Goal: Information Seeking & Learning: Learn about a topic

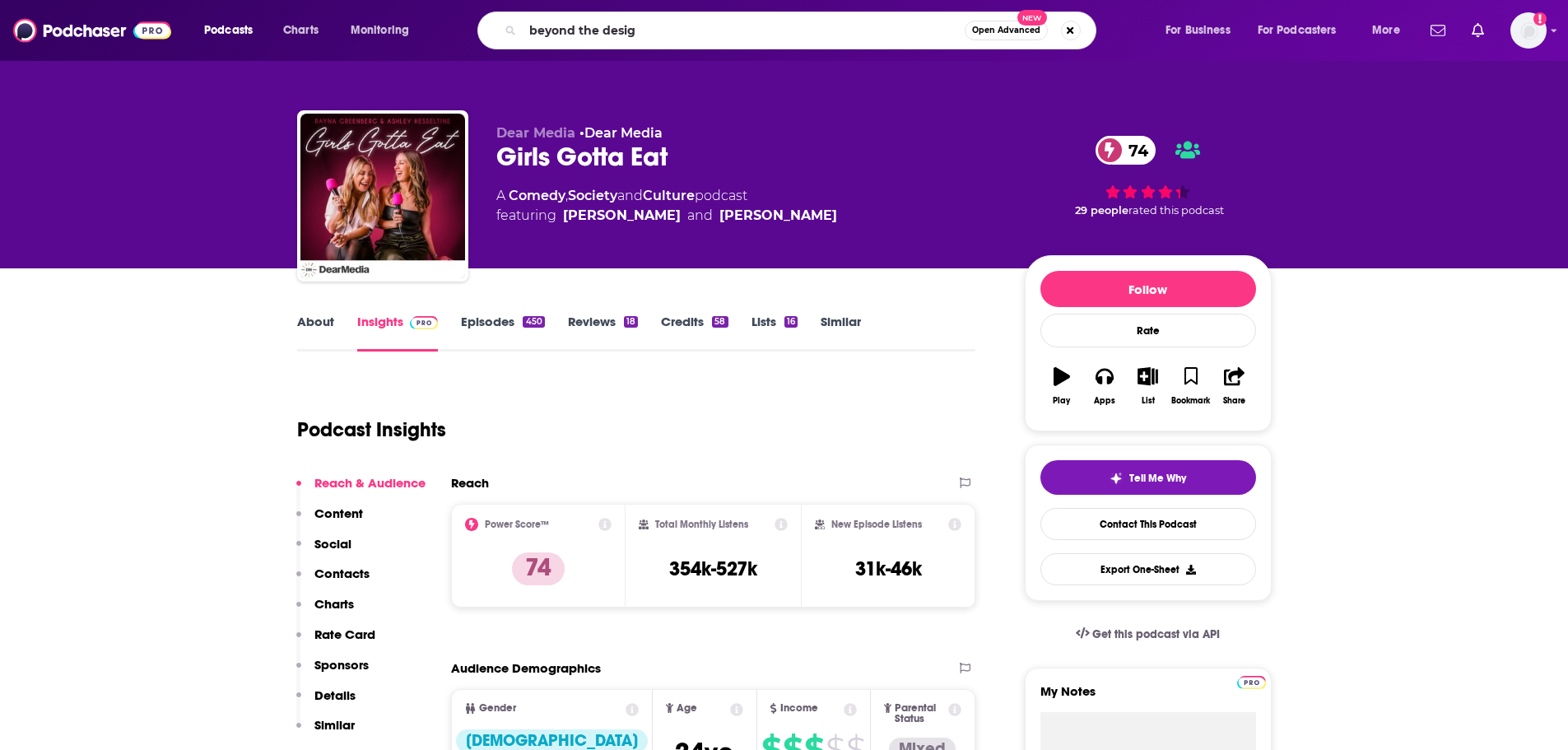
type input "beyond the design"
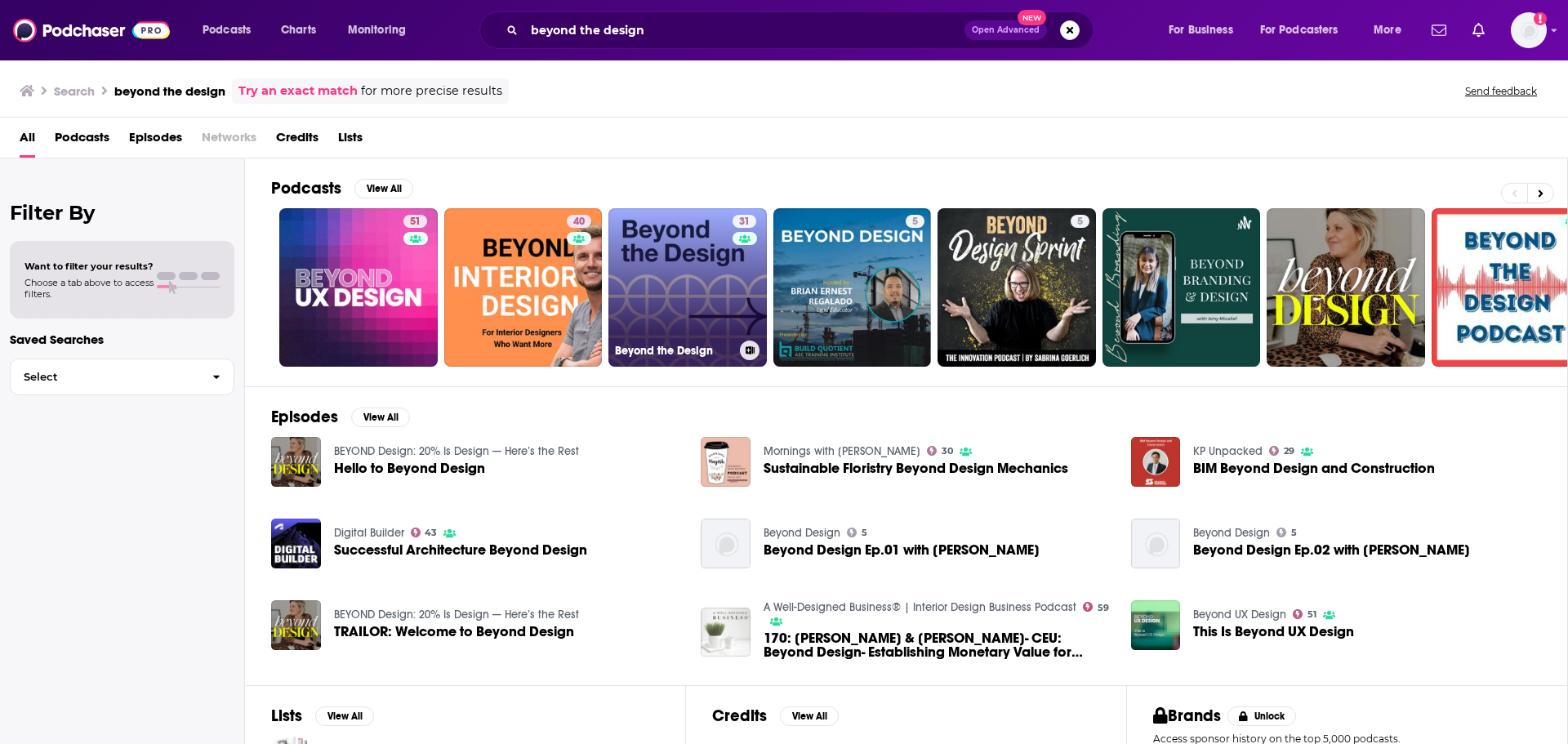
click at [686, 287] on link "31 Beyond the Design" at bounding box center [688, 287] width 159 height 159
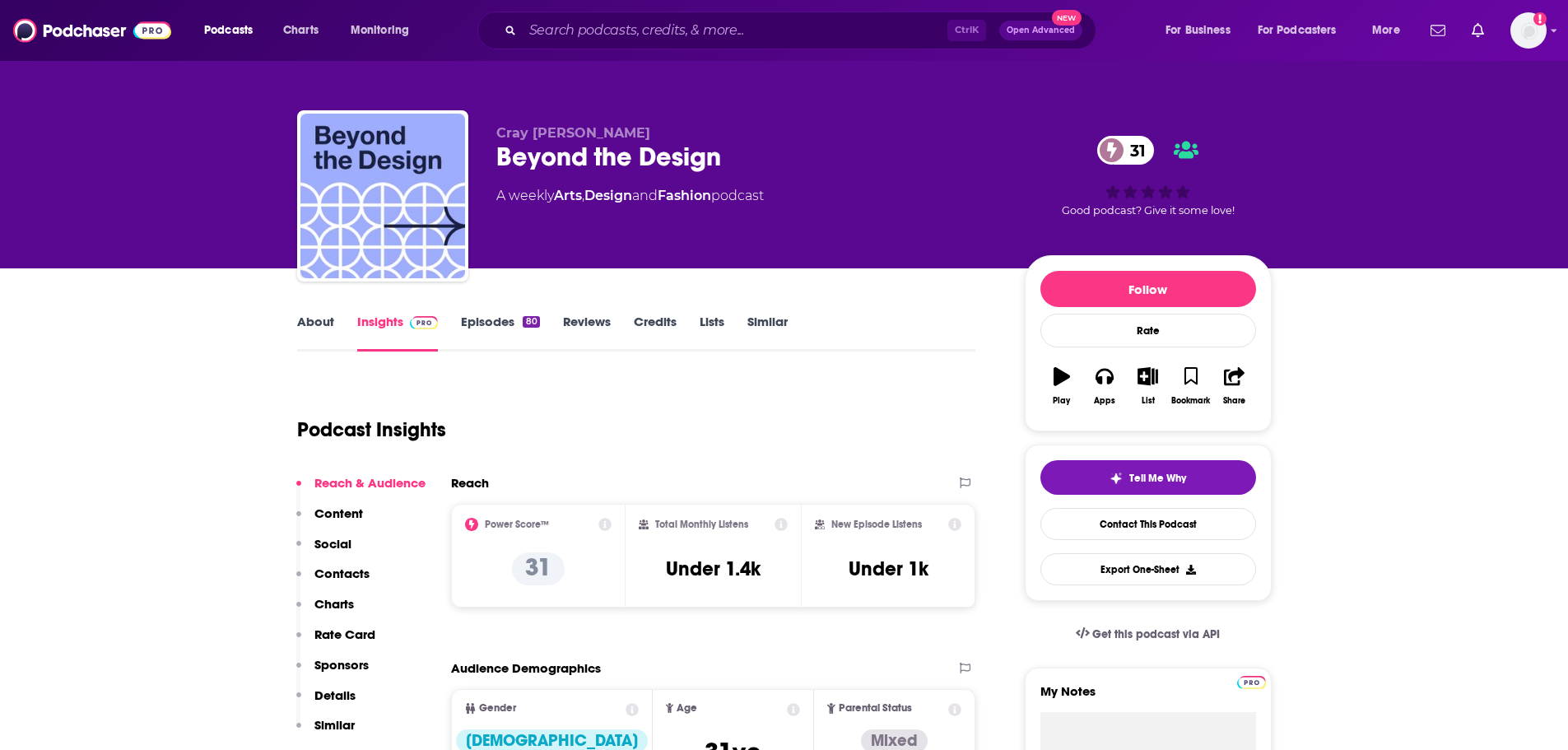
click at [306, 317] on link "About" at bounding box center [315, 333] width 37 height 38
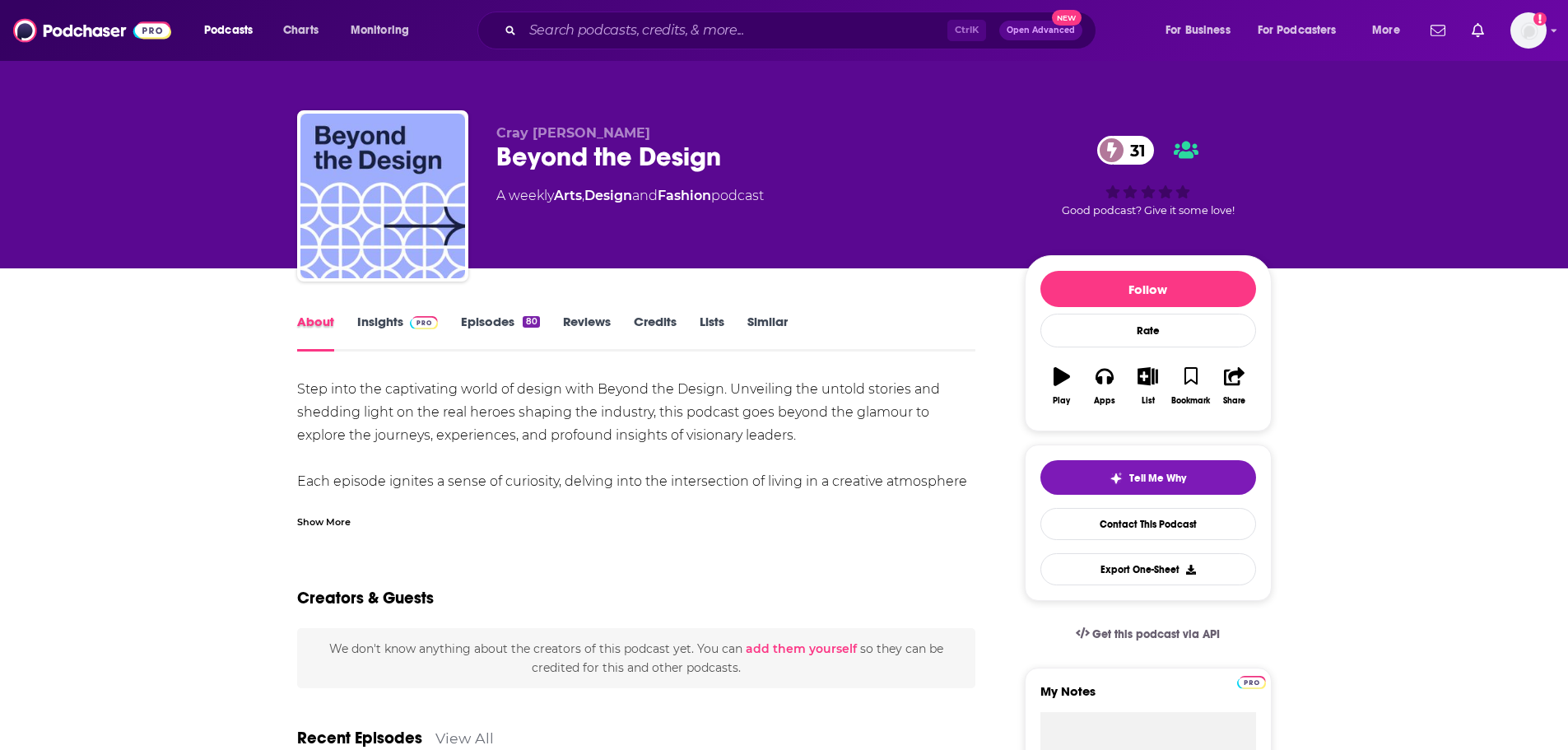
click at [352, 325] on div "About" at bounding box center [327, 333] width 60 height 38
click at [366, 325] on link "Insights" at bounding box center [398, 333] width 82 height 38
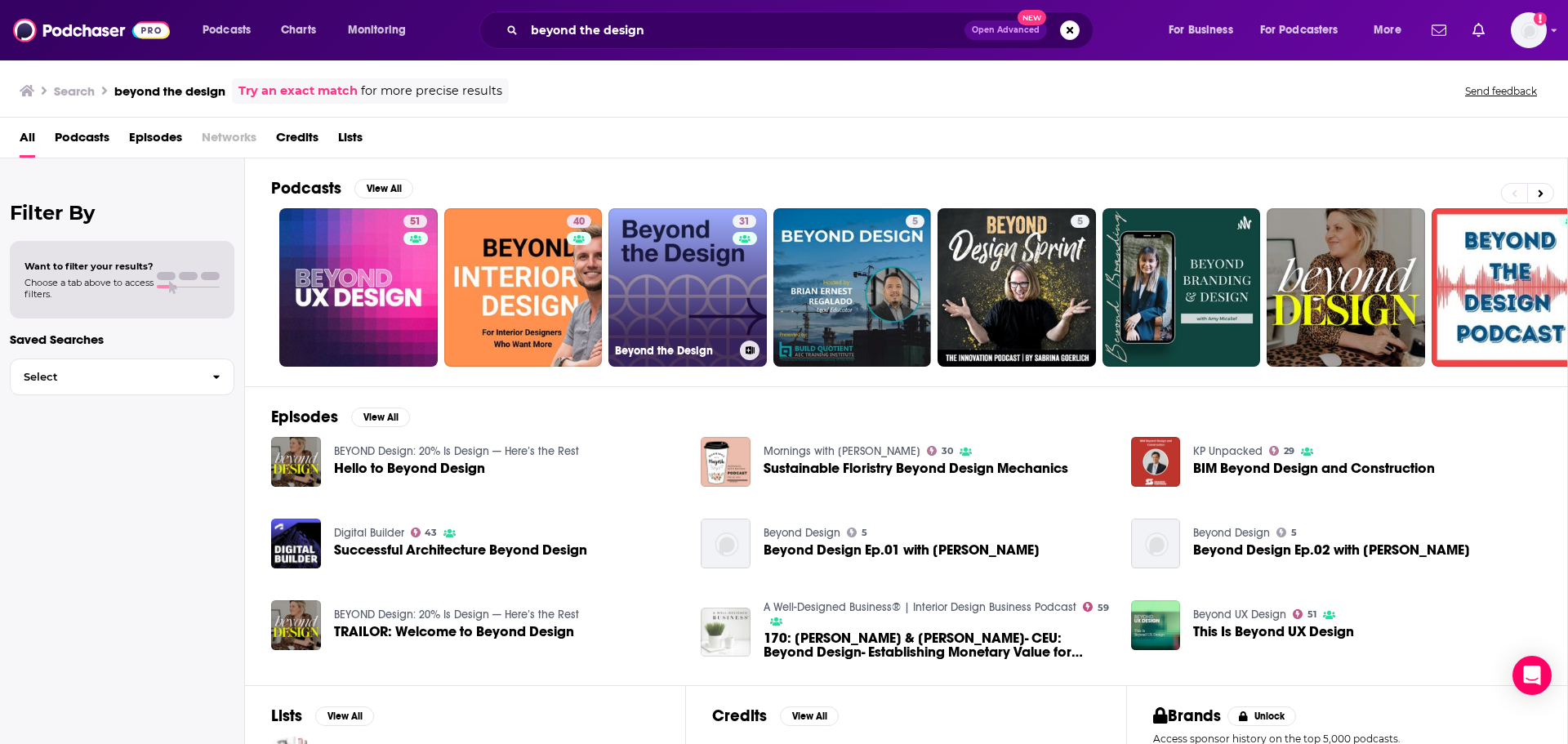
click at [699, 293] on link "31 Beyond the Design" at bounding box center [688, 287] width 159 height 159
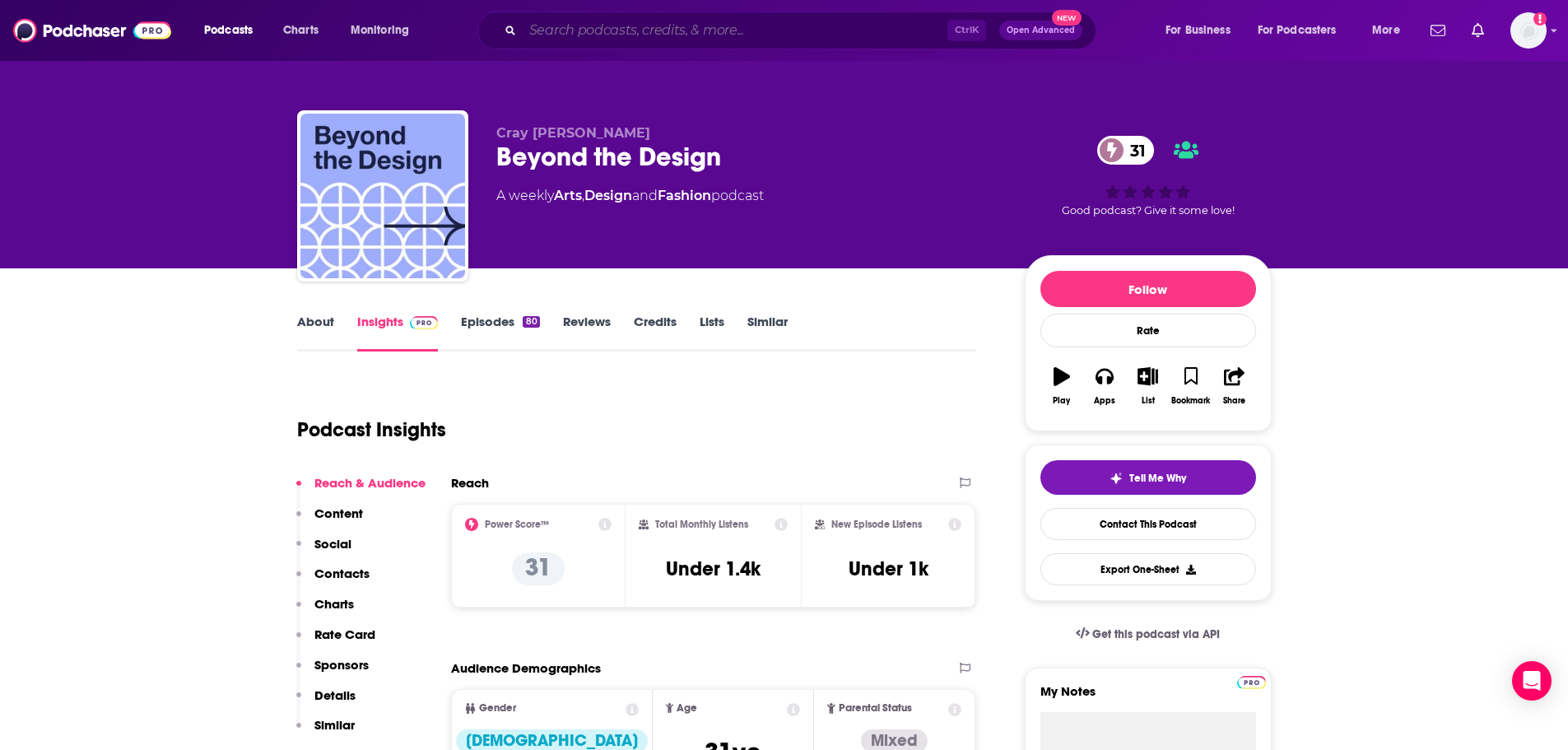
click at [642, 33] on input "Search podcasts, credits, & more..." at bounding box center [735, 30] width 425 height 27
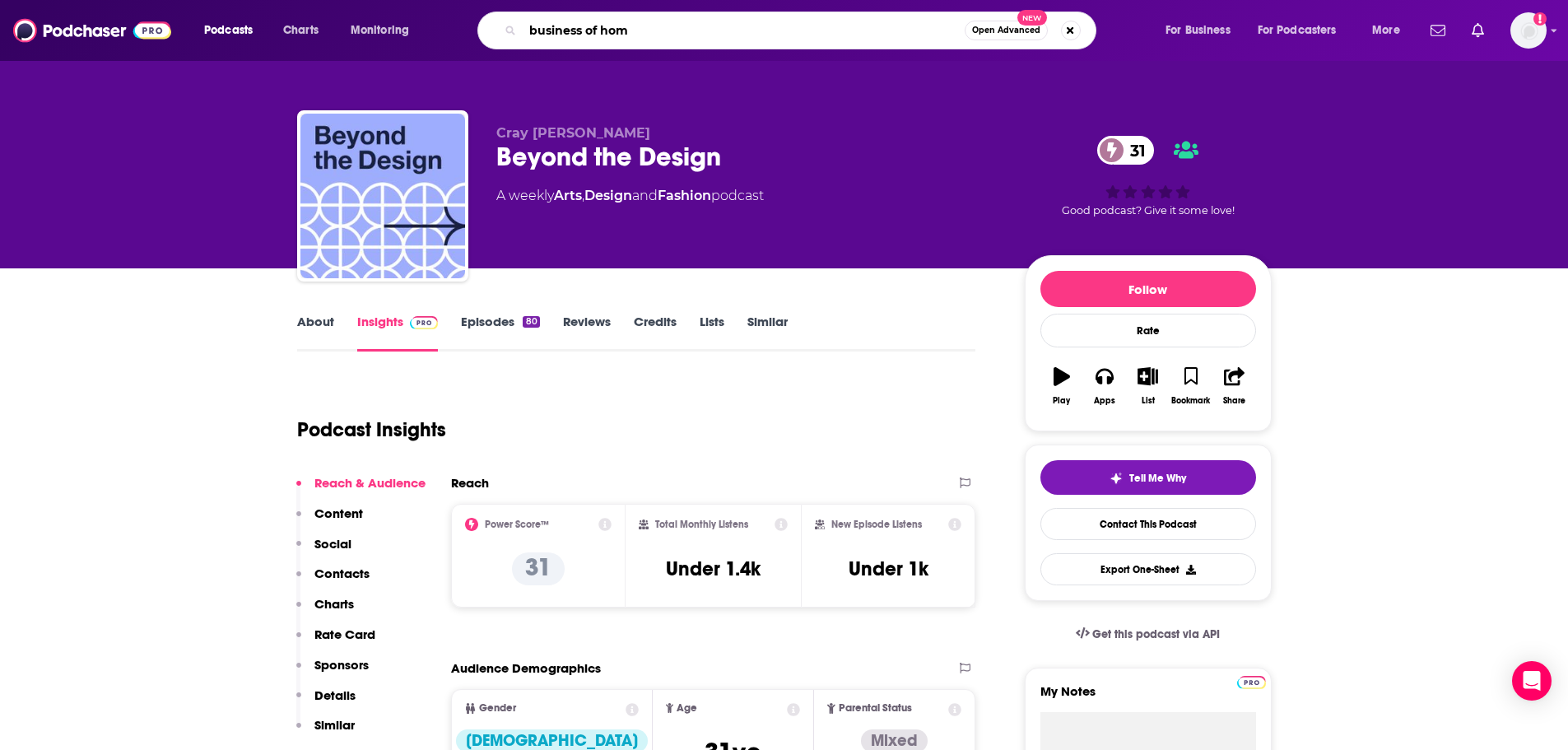
type input "business of home"
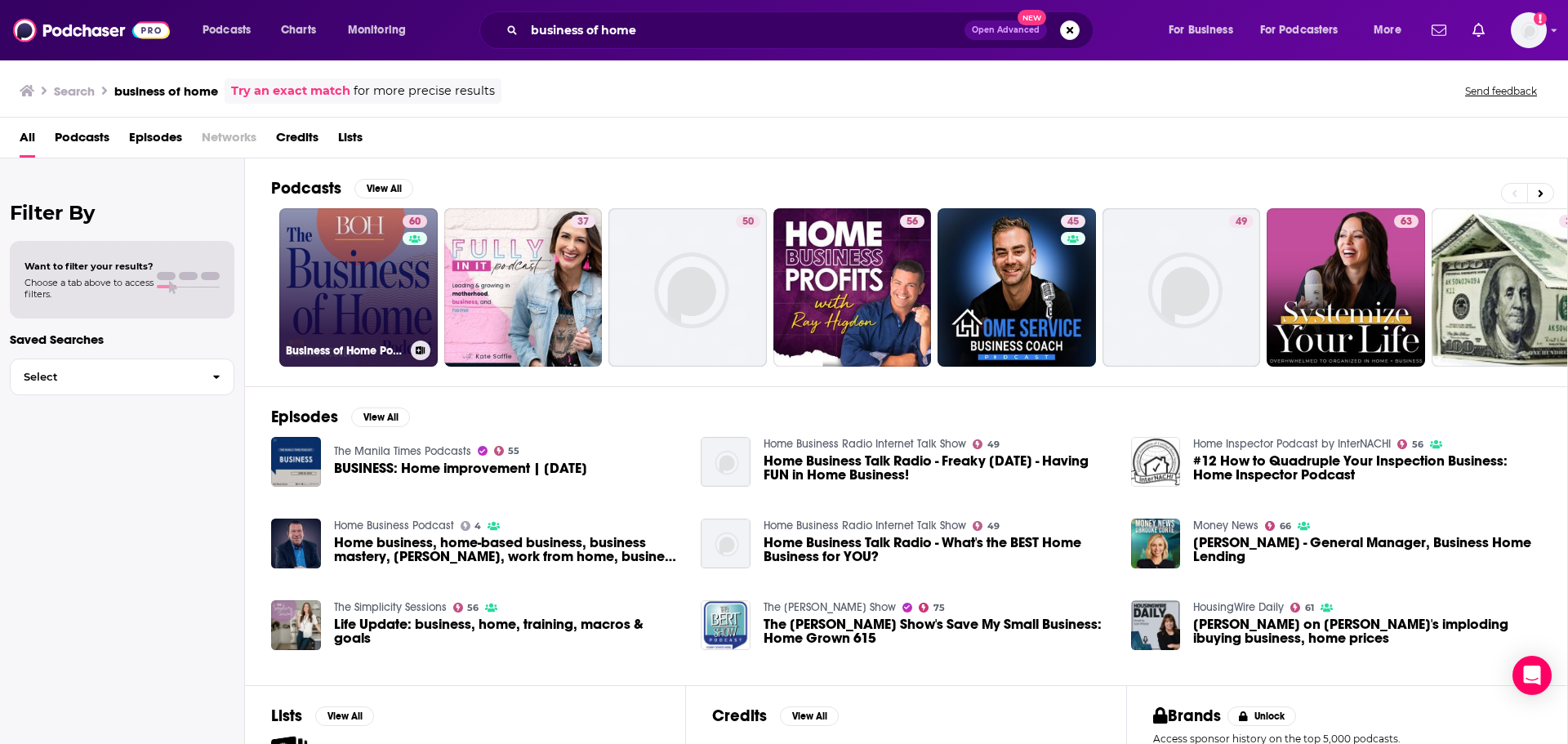
click at [381, 283] on link "60 Business of Home Podcast" at bounding box center [358, 287] width 159 height 159
